Goal: Check status: Check status

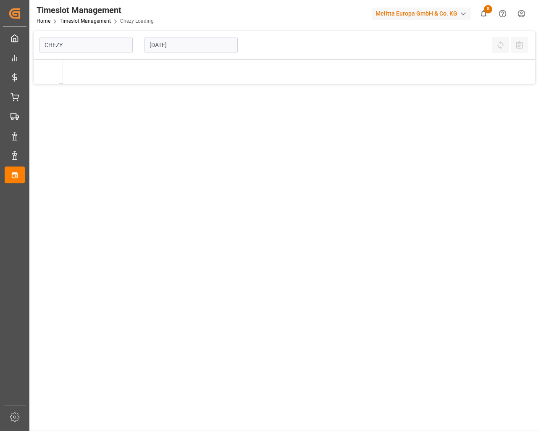
type input "Chezy Loading"
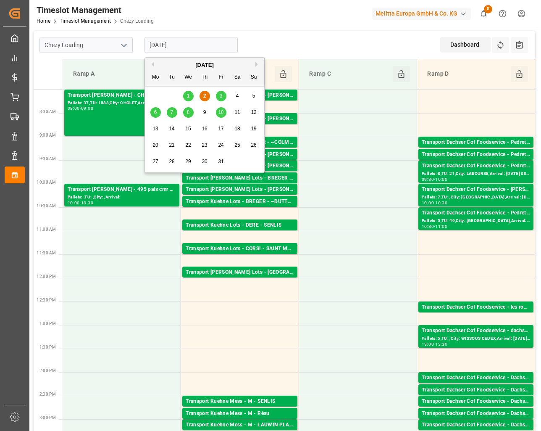
click at [196, 46] on input "[DATE]" at bounding box center [191, 45] width 93 height 16
click at [223, 96] on div "3" at bounding box center [221, 96] width 11 height 10
type input "[DATE]"
